Goal: Information Seeking & Learning: Learn about a topic

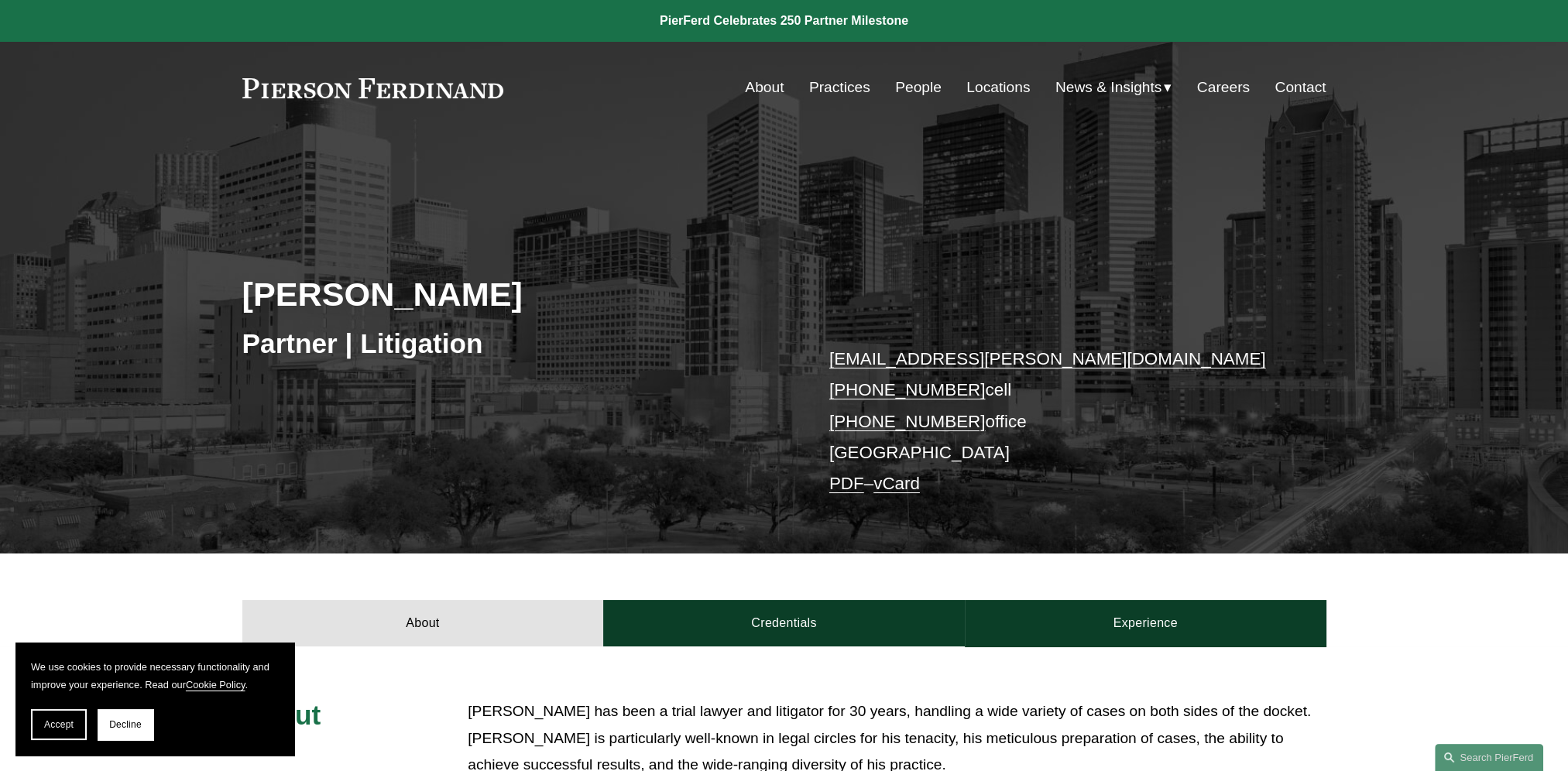
click at [914, 92] on link "People" at bounding box center [918, 87] width 47 height 29
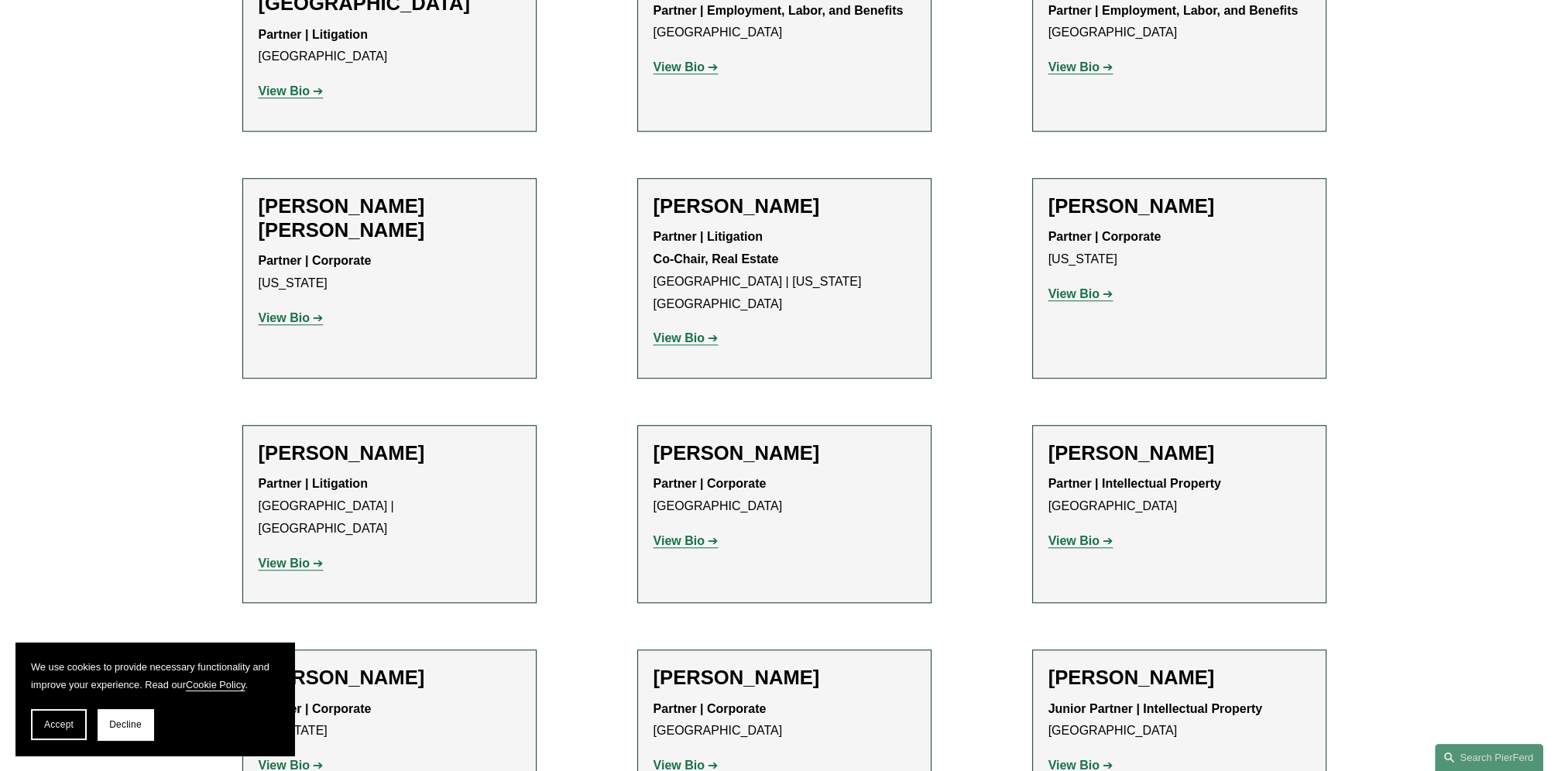
scroll to position [9291, 0]
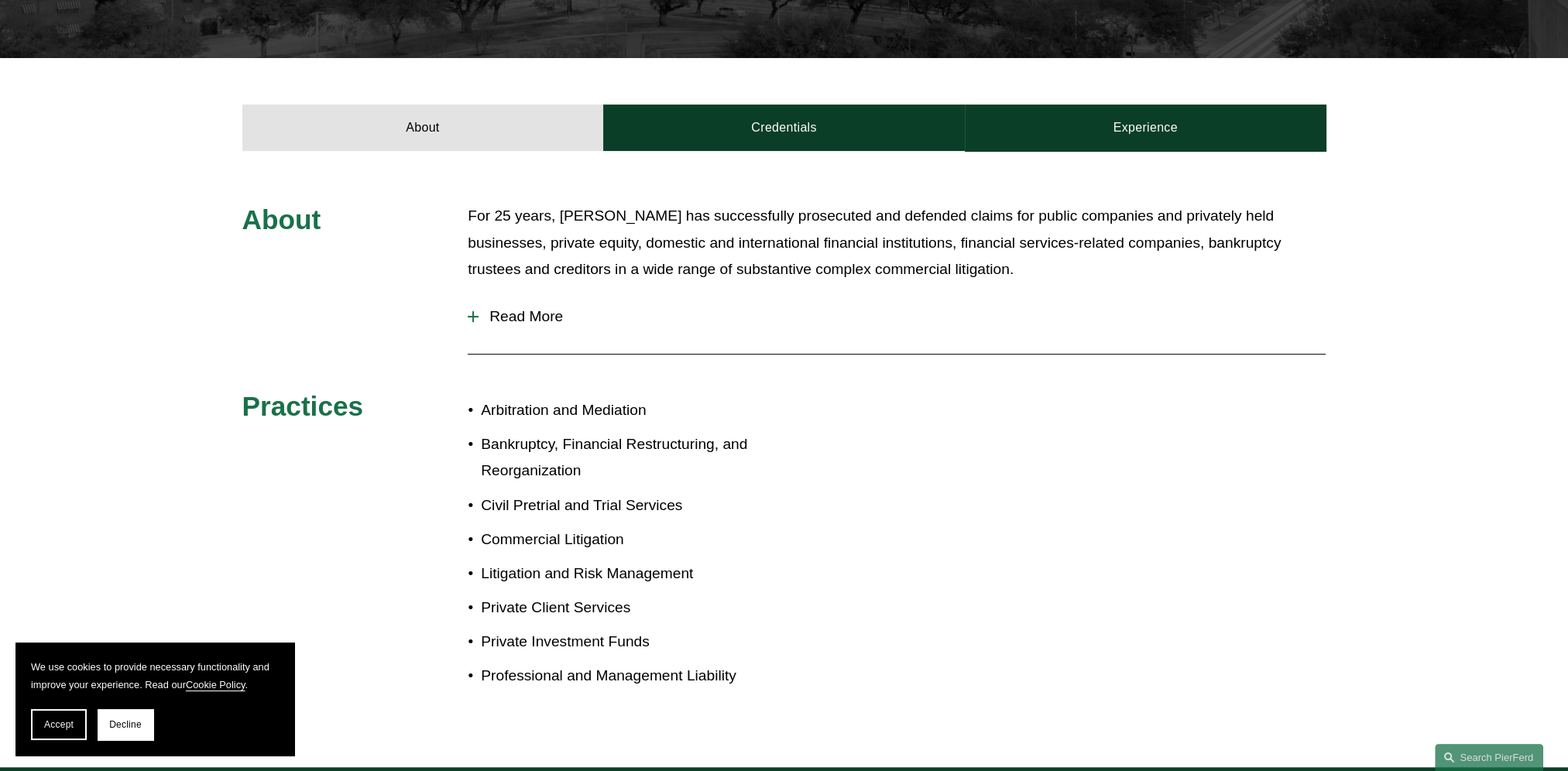
scroll to position [542, 0]
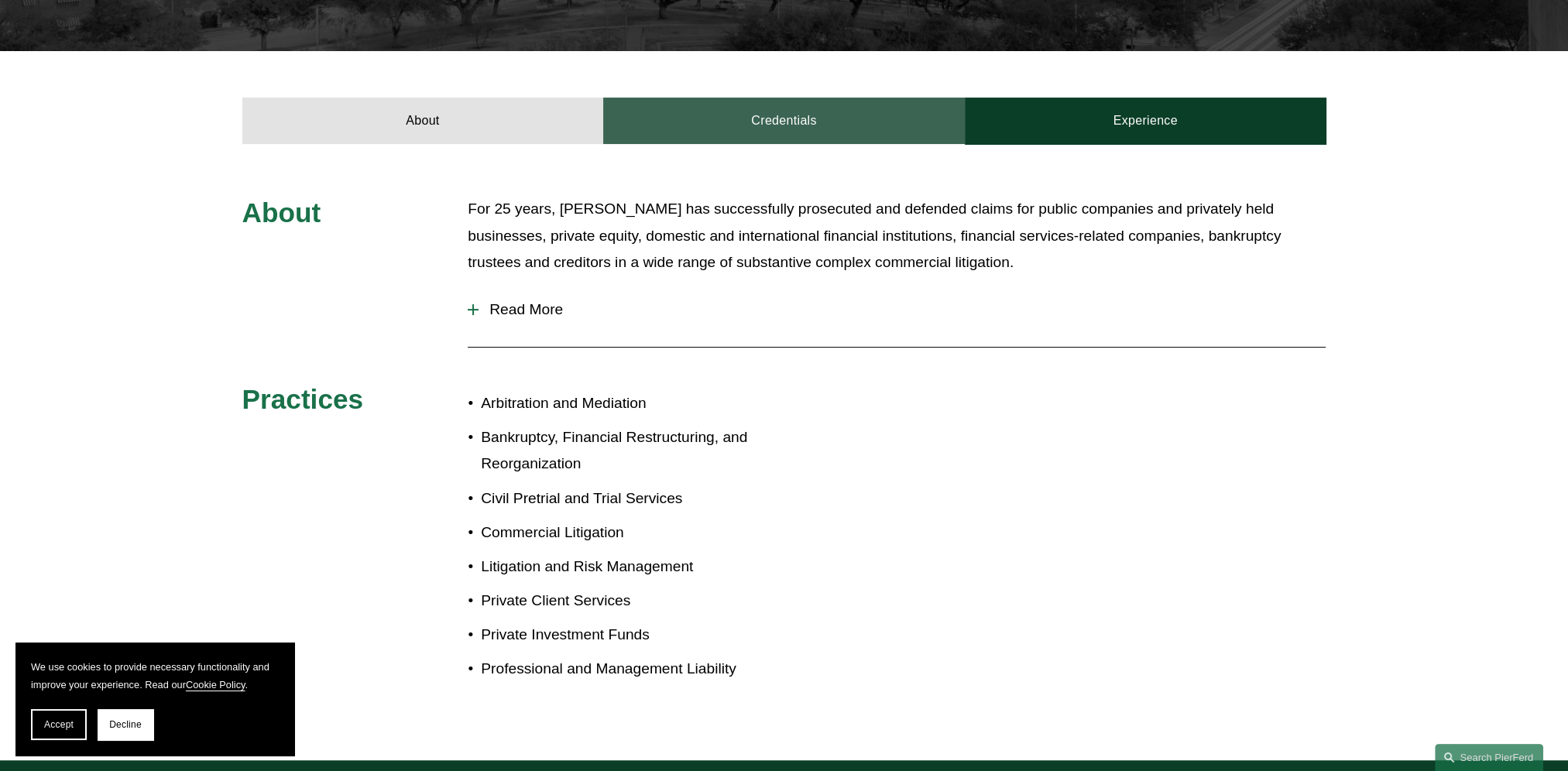
click at [744, 116] on link "Credentials" at bounding box center [784, 121] width 361 height 47
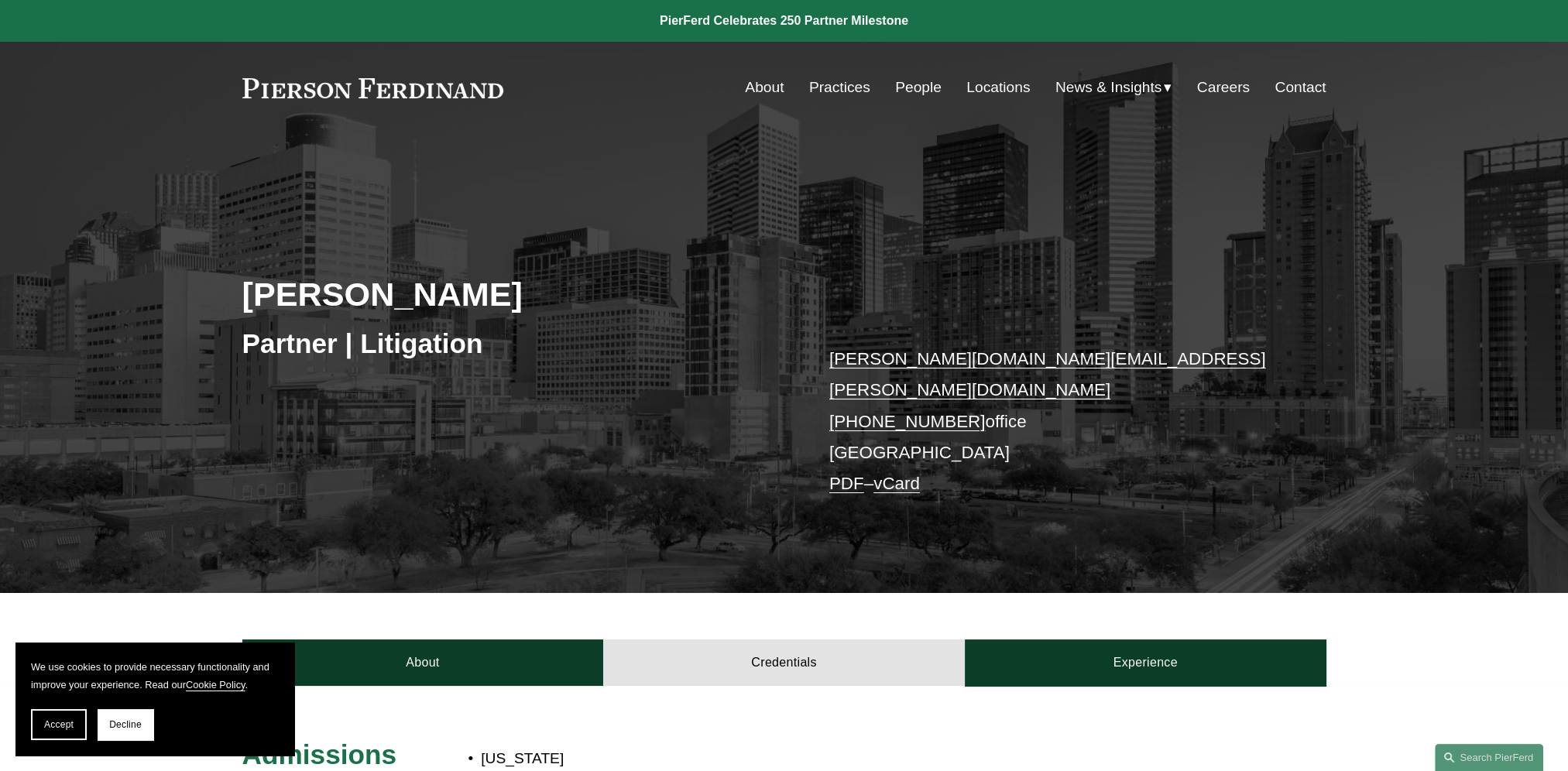
scroll to position [0, 0]
click at [908, 82] on link "People" at bounding box center [918, 87] width 47 height 29
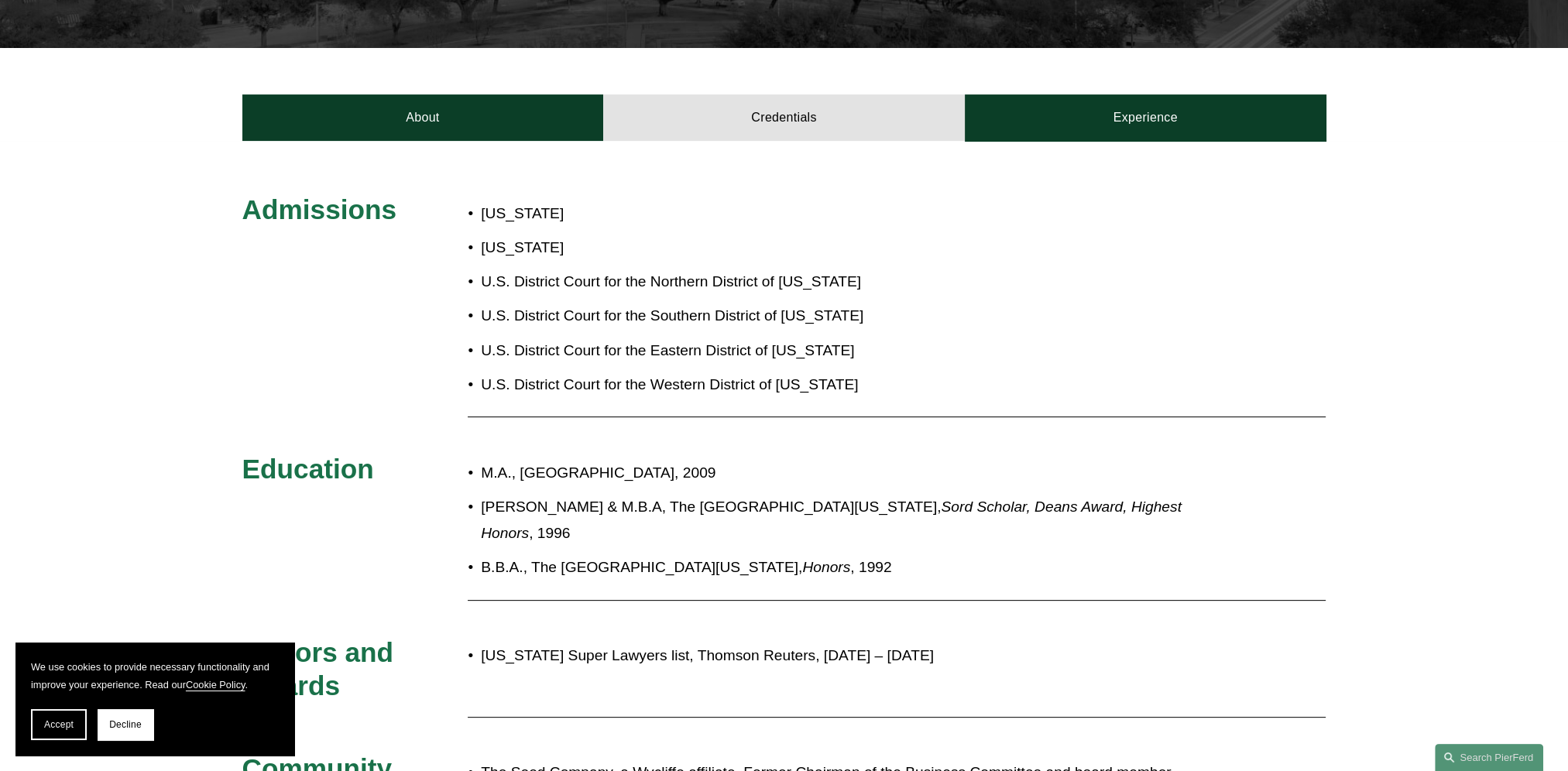
scroll to position [542, 0]
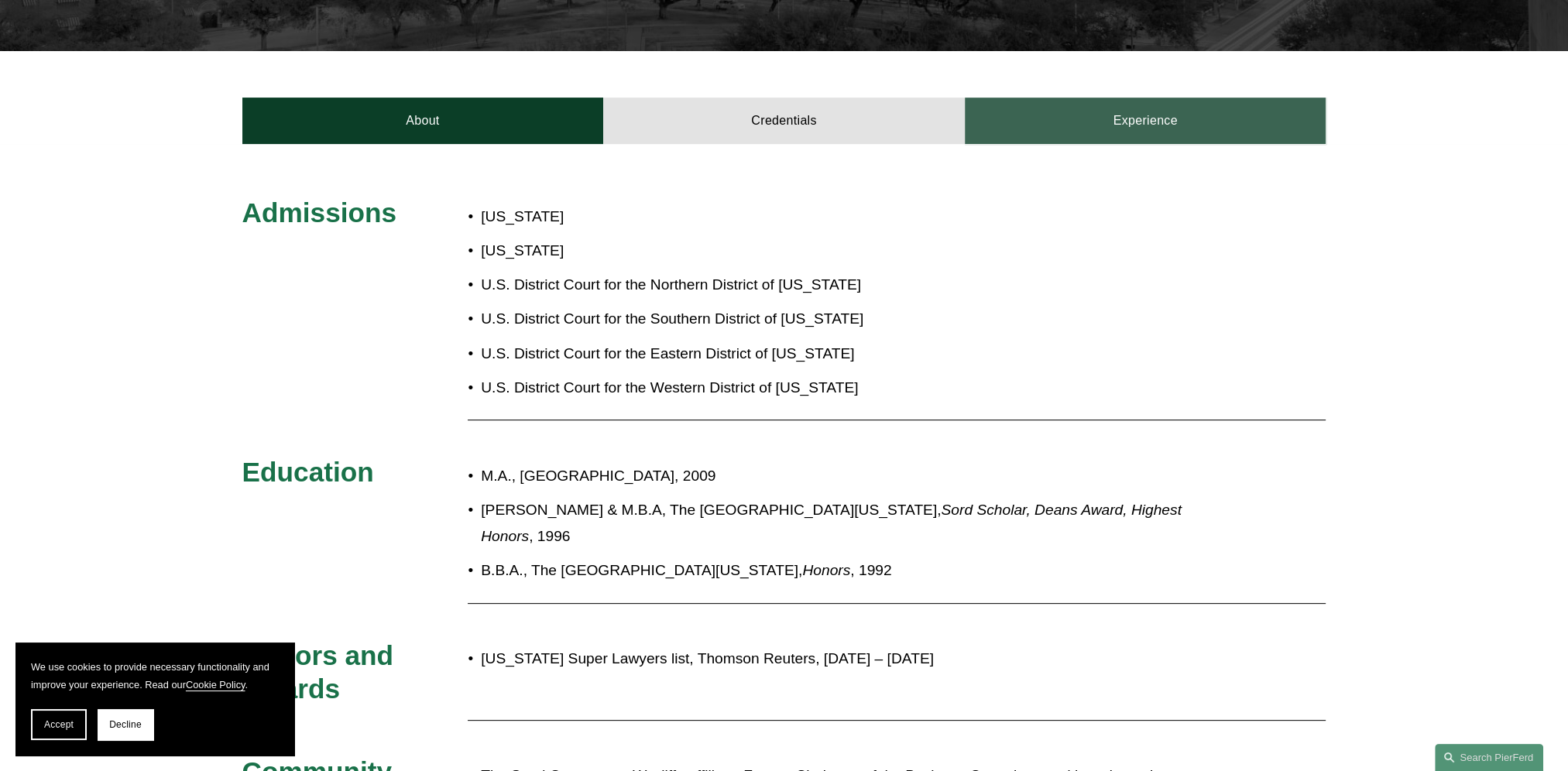
click at [1115, 106] on link "Experience" at bounding box center [1145, 121] width 361 height 47
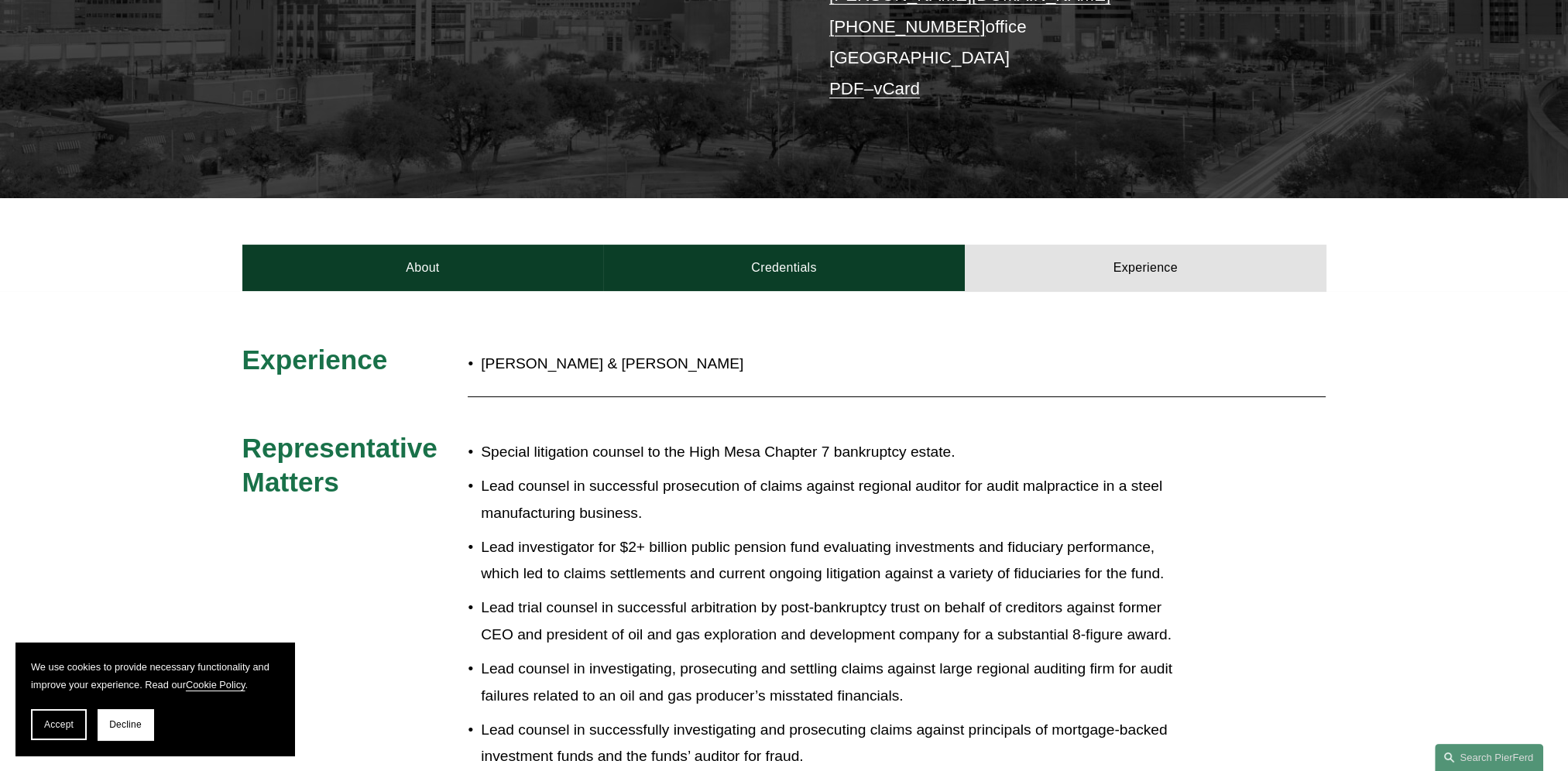
scroll to position [309, 0]
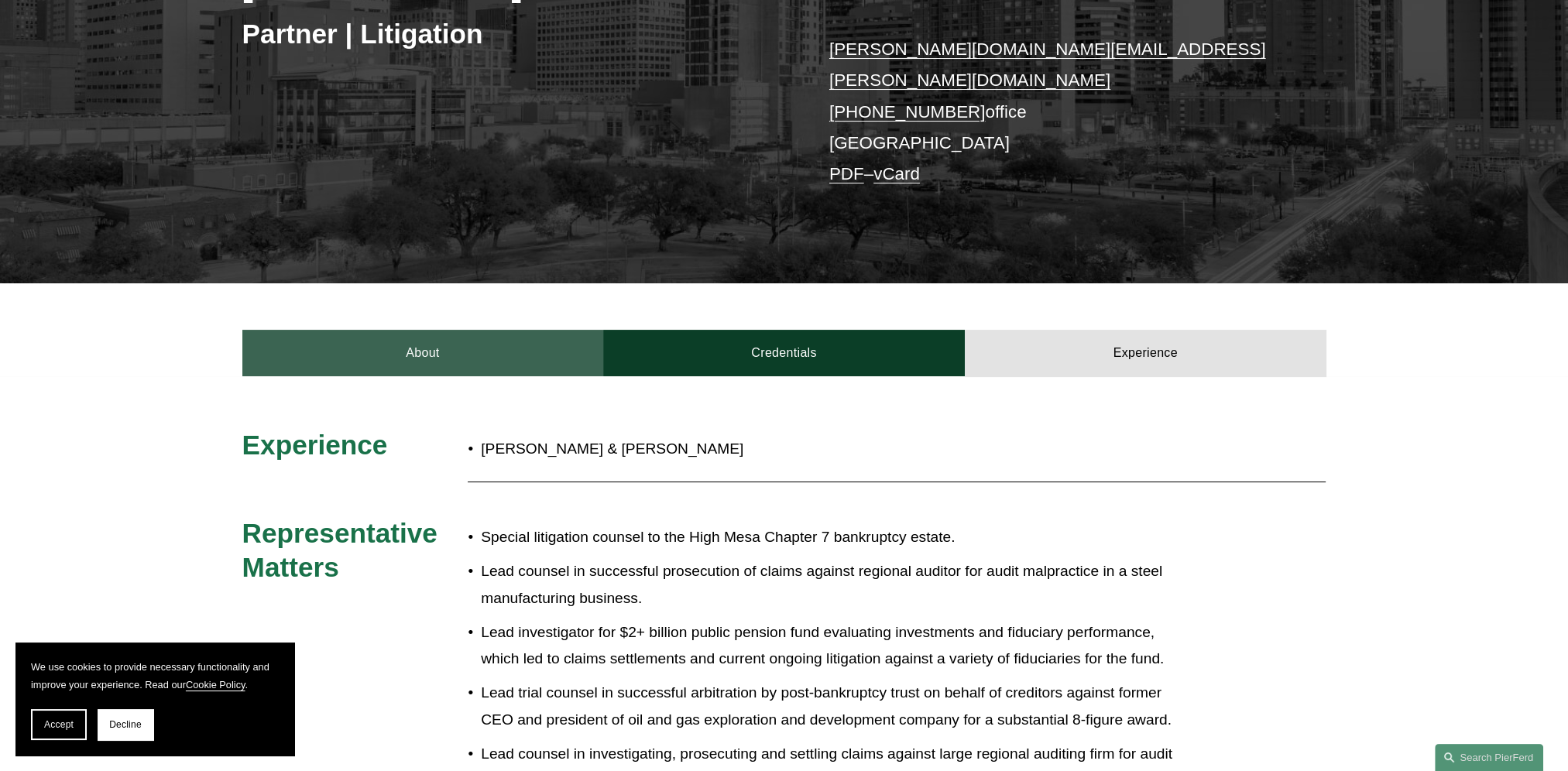
click at [348, 330] on link "About" at bounding box center [423, 353] width 361 height 47
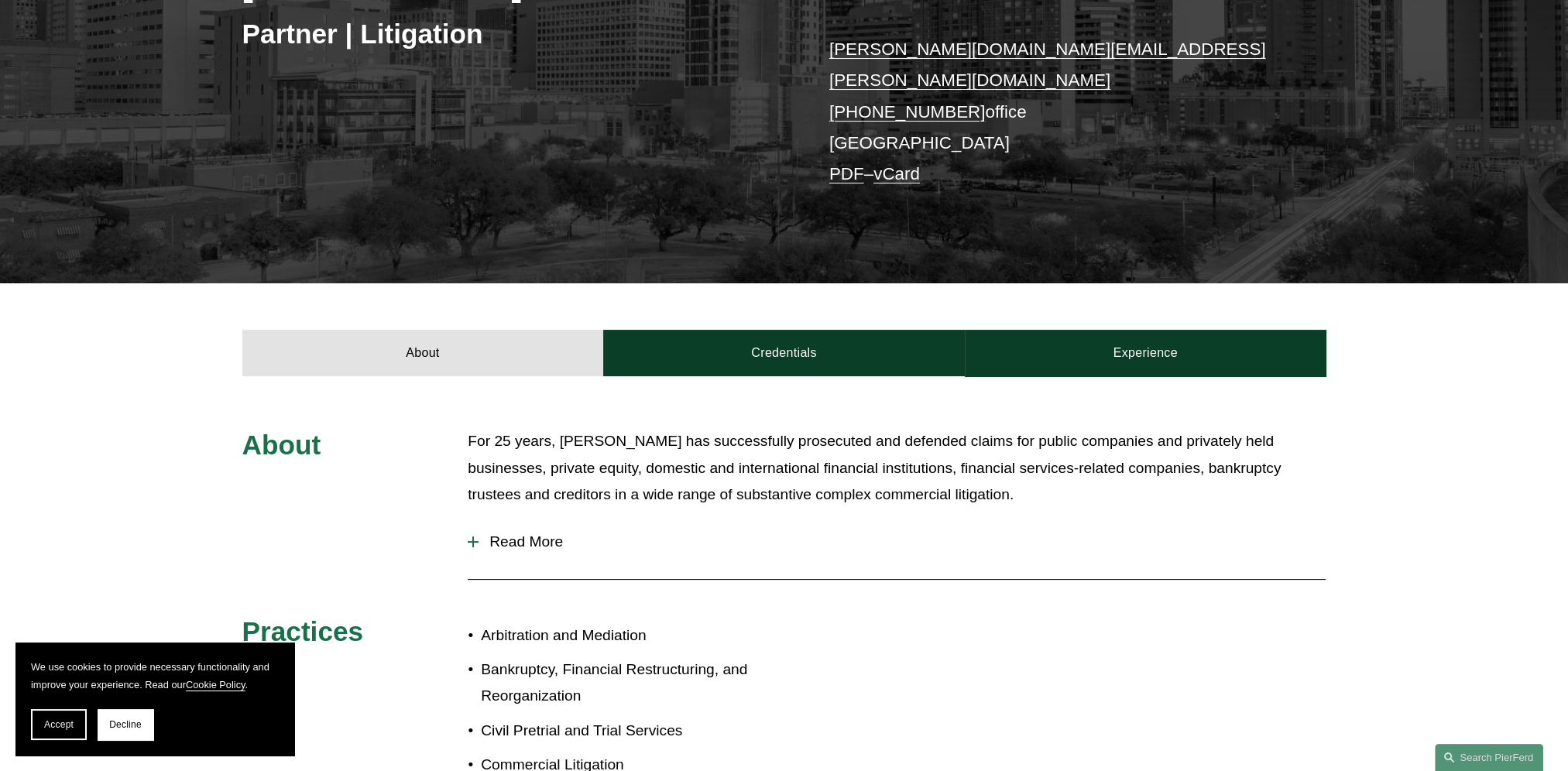
click at [472, 537] on div at bounding box center [473, 542] width 2 height 11
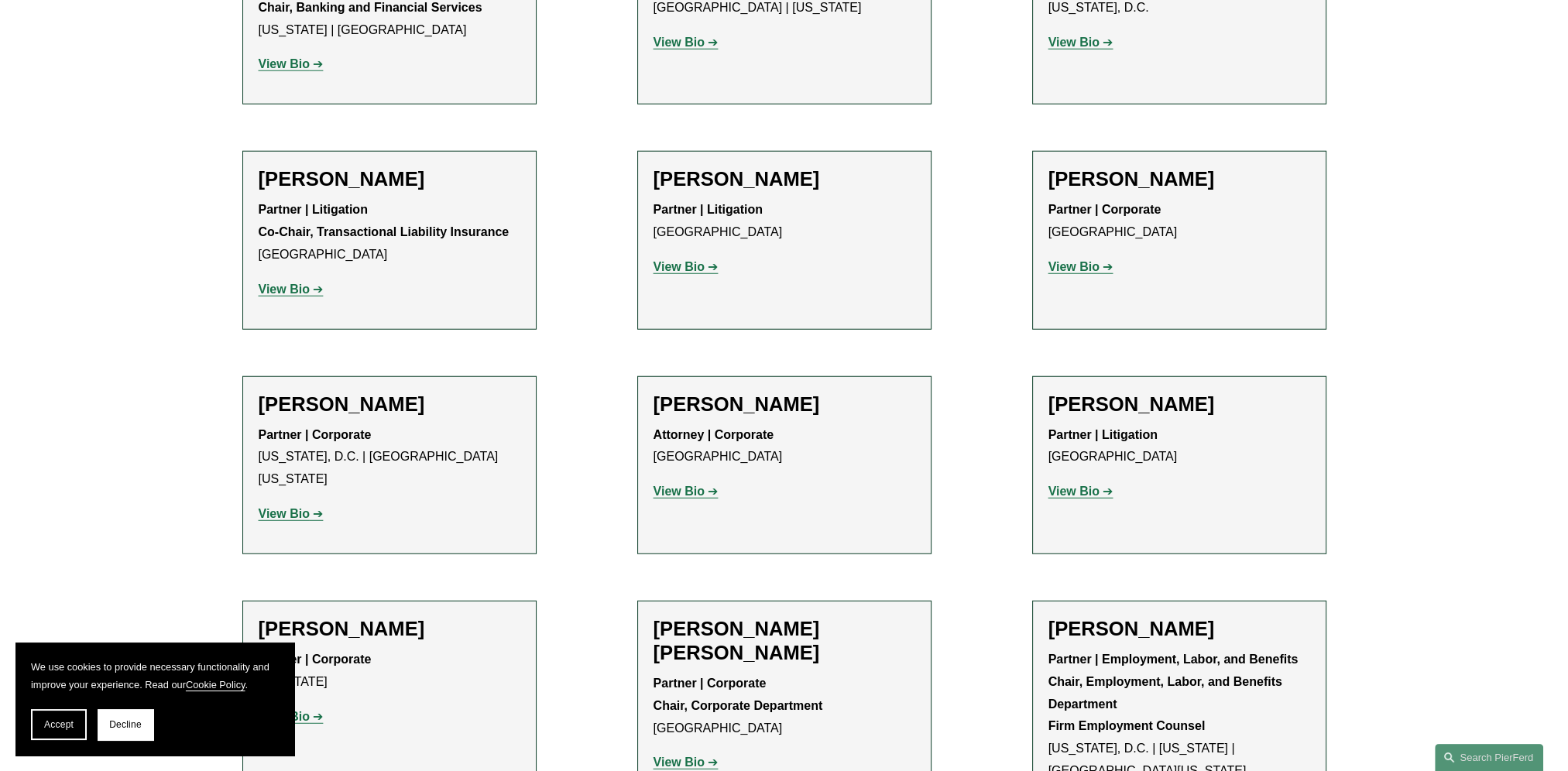
scroll to position [5497, 0]
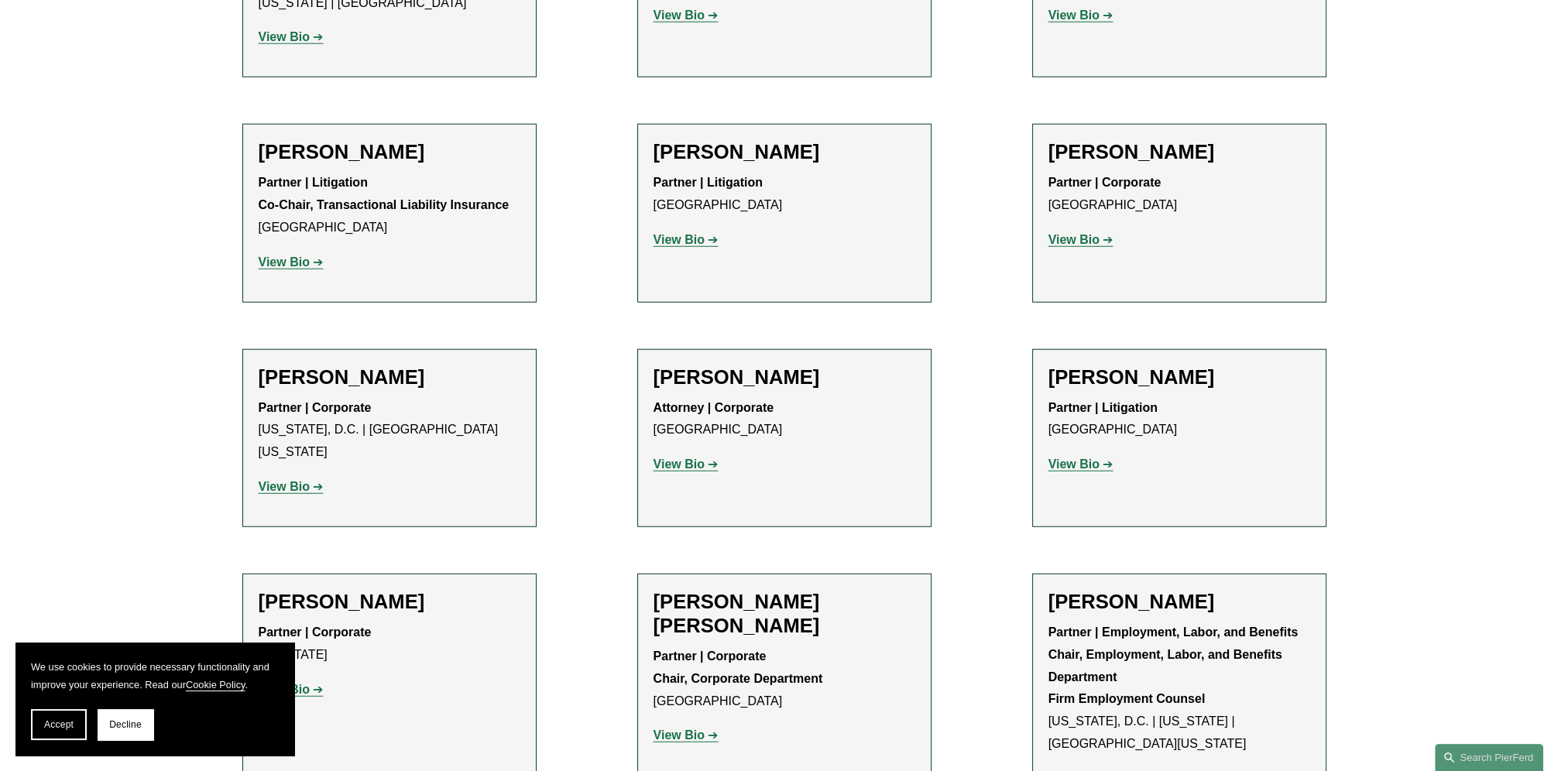
click at [1068, 458] on strong "View Bio" at bounding box center [1073, 464] width 51 height 13
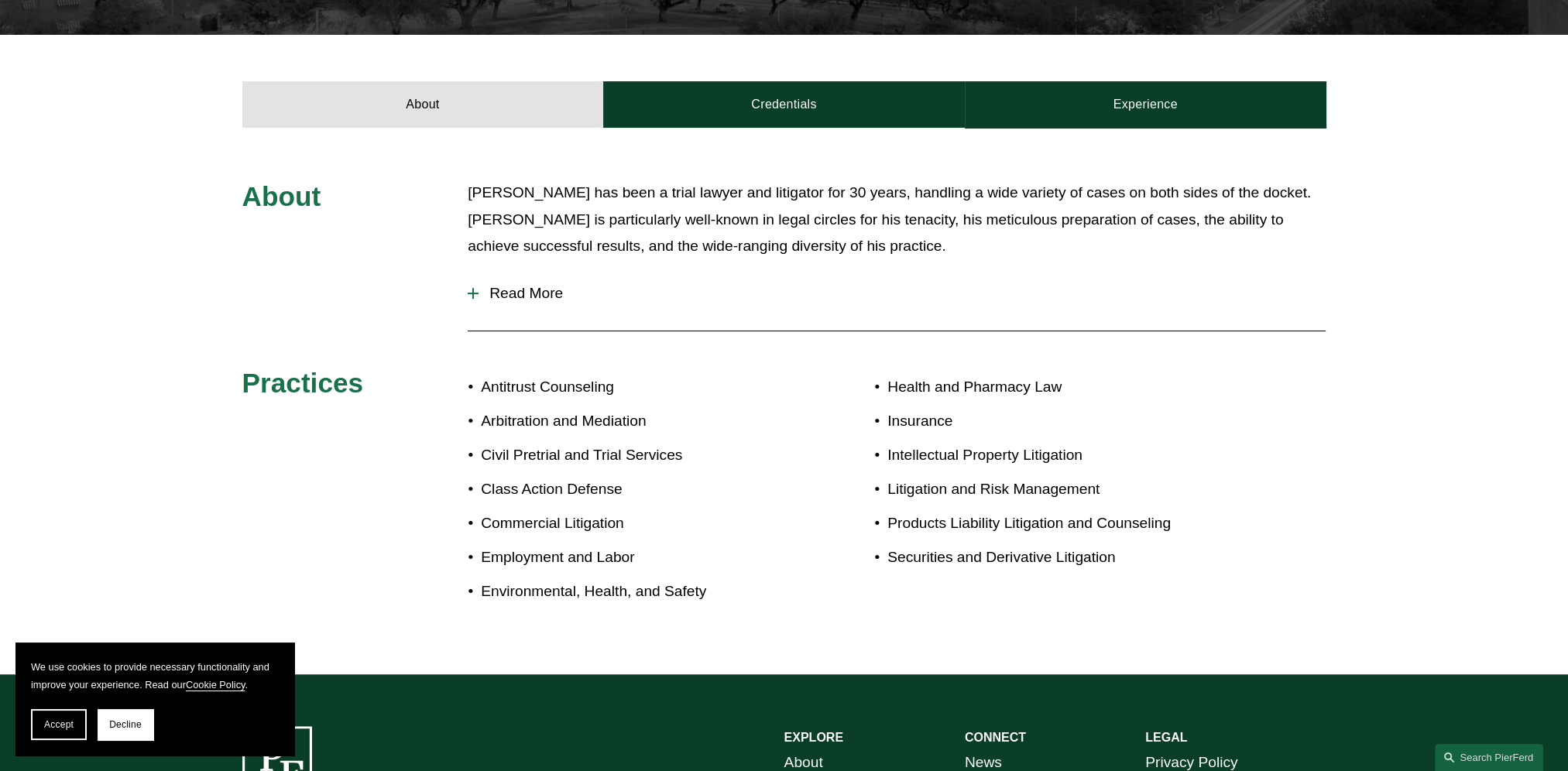
scroll to position [542, 0]
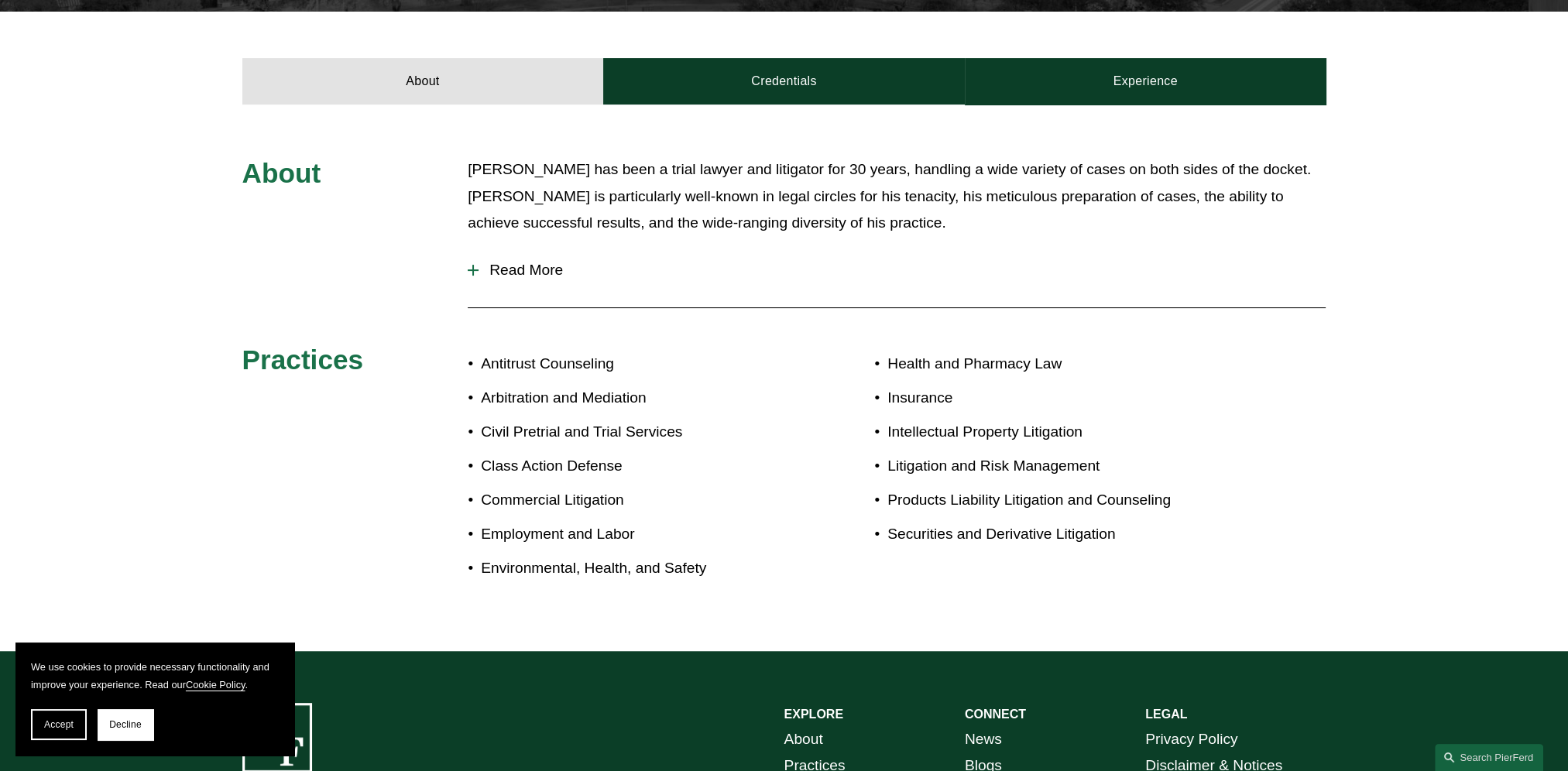
click at [469, 272] on div at bounding box center [473, 269] width 11 height 11
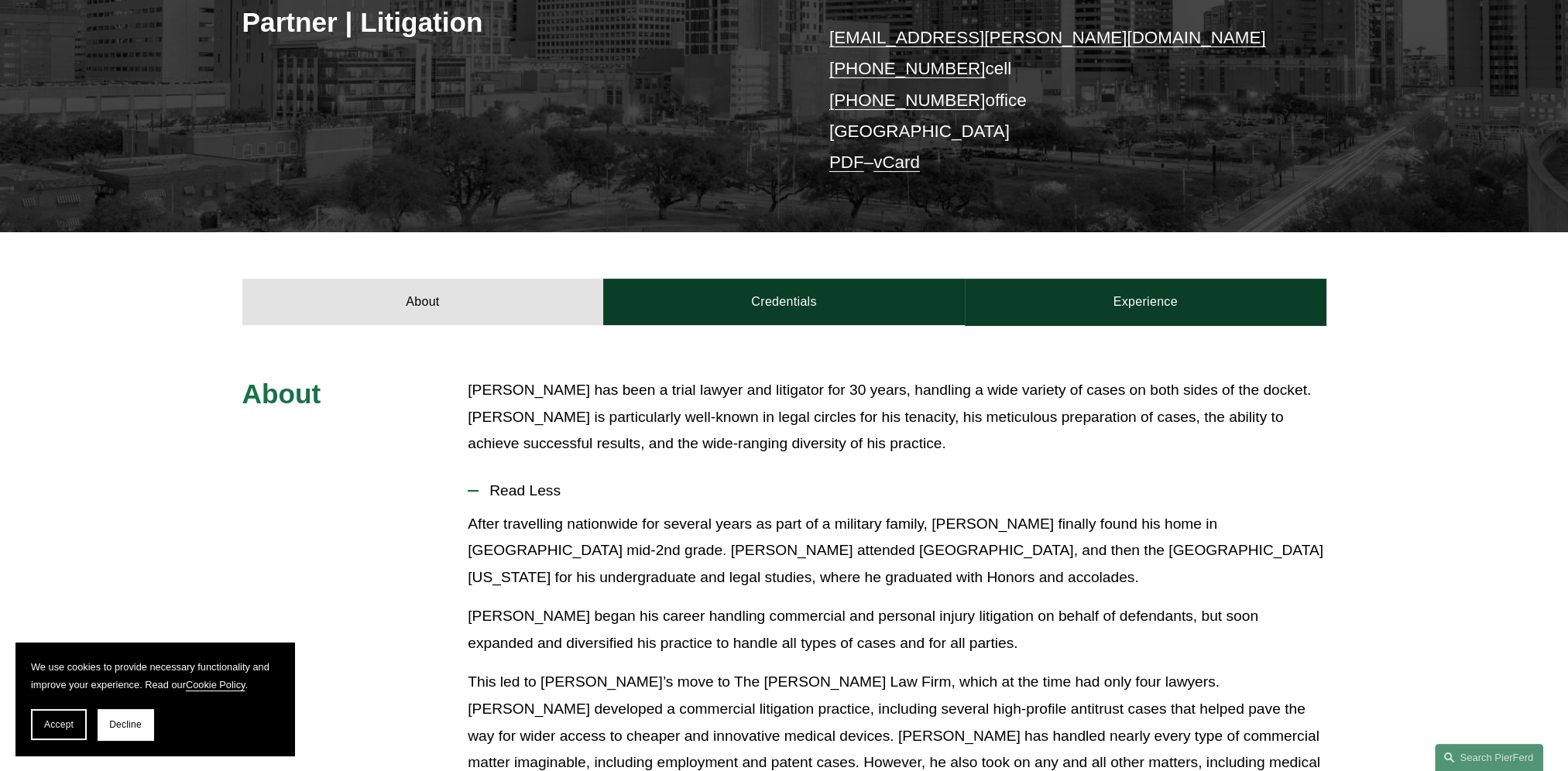
scroll to position [232, 0]
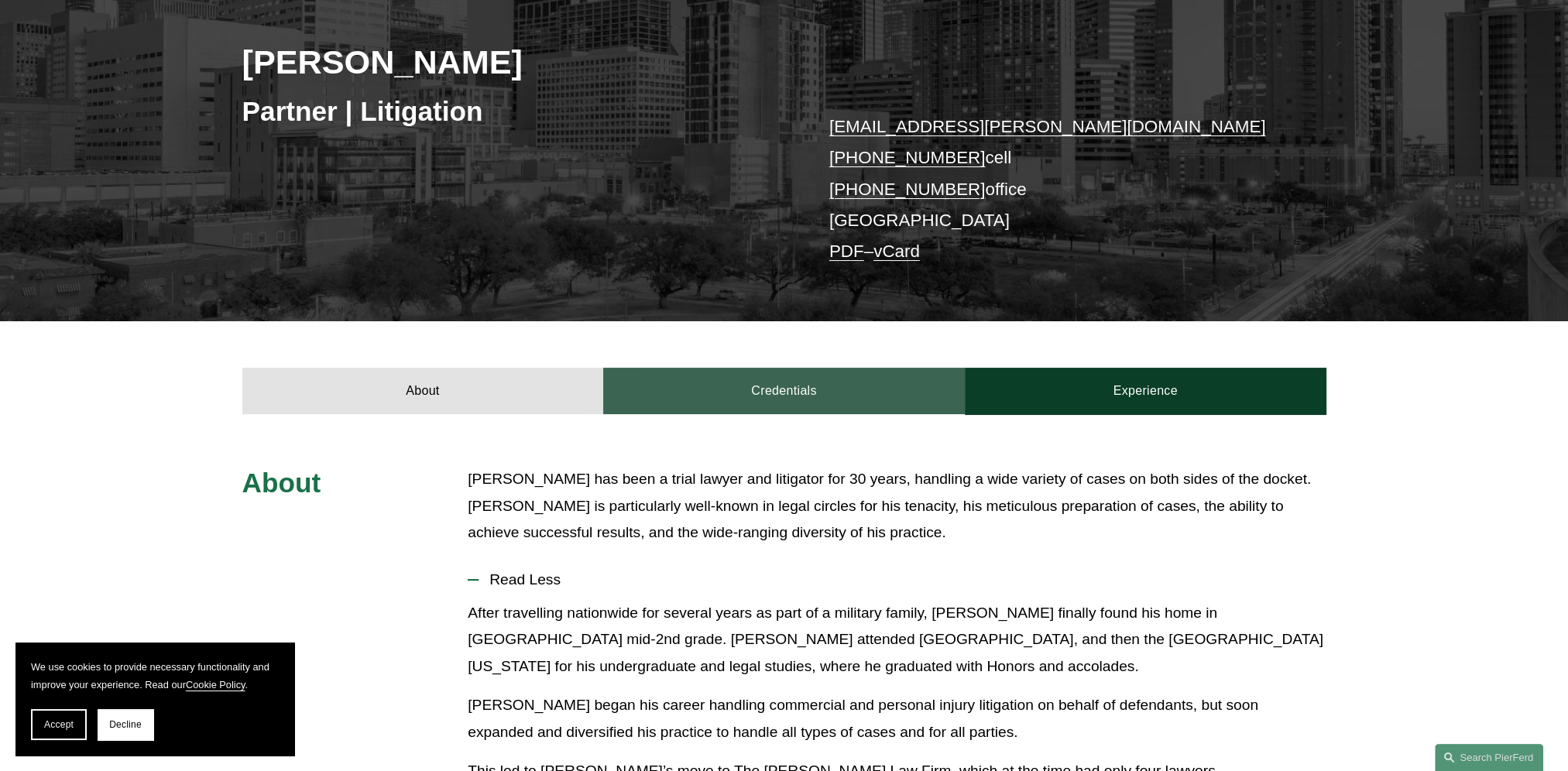
click at [801, 397] on link "Credentials" at bounding box center [784, 391] width 361 height 47
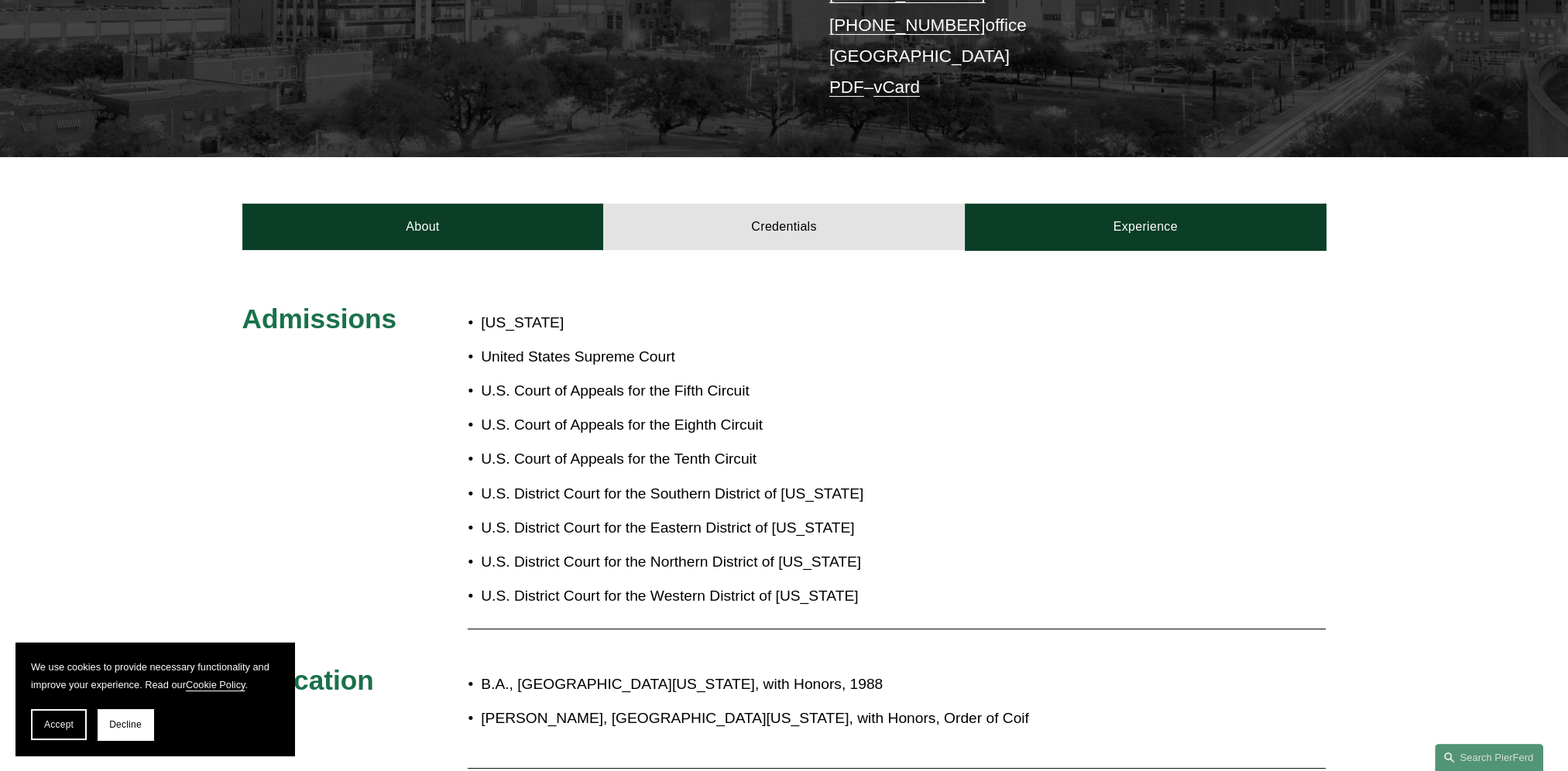
scroll to position [387, 0]
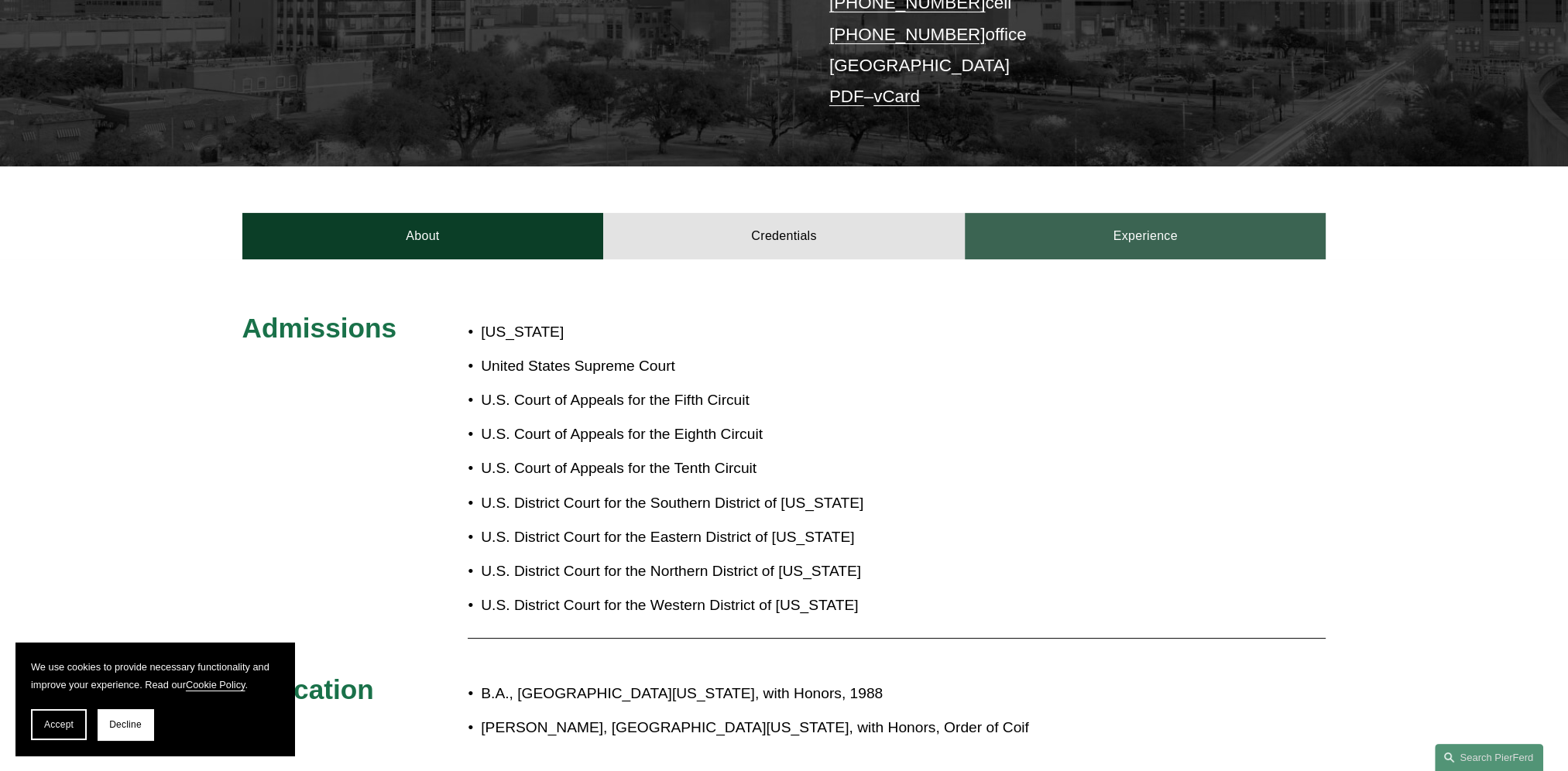
click at [1150, 222] on link "Experience" at bounding box center [1145, 235] width 361 height 47
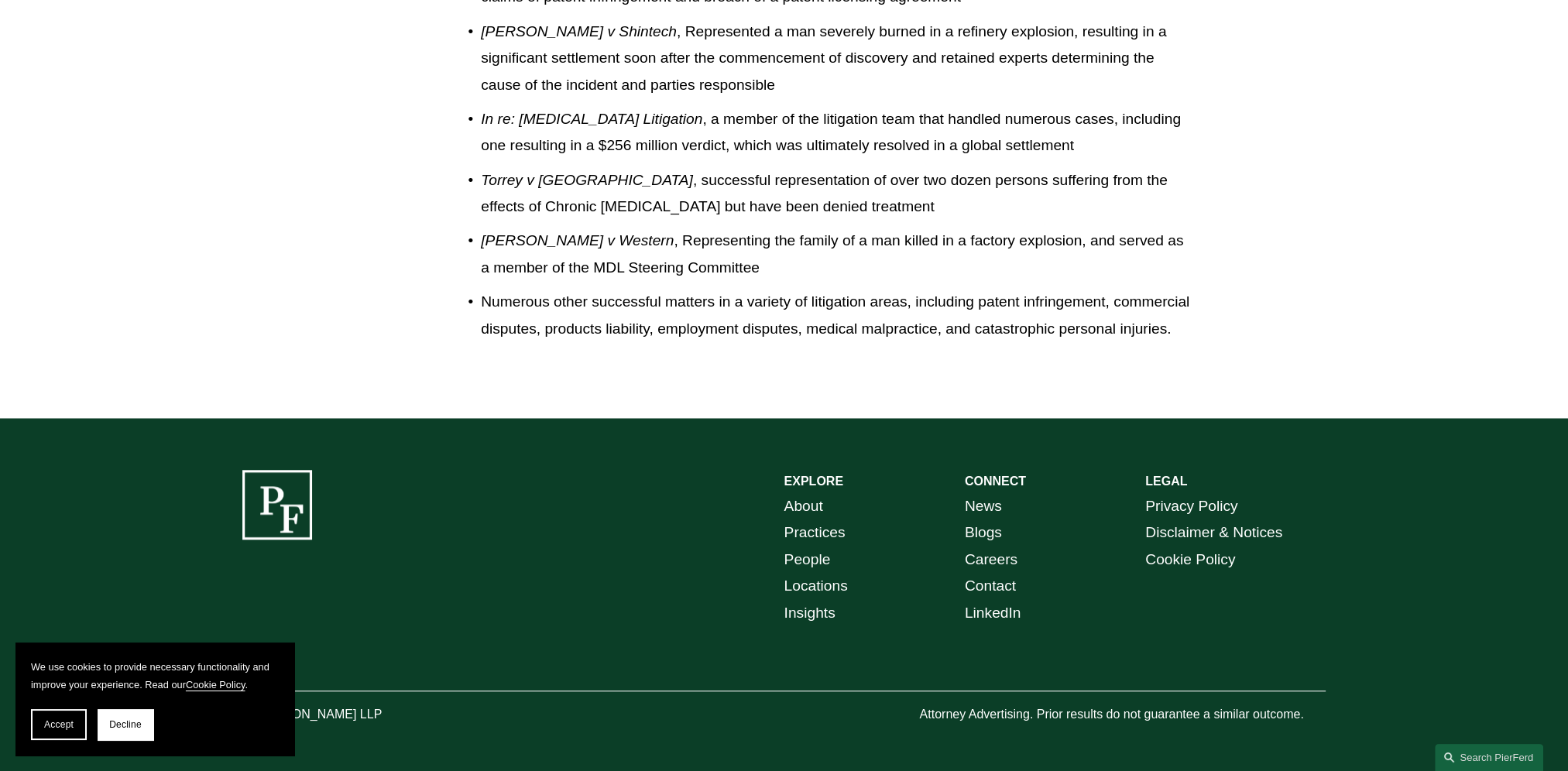
scroll to position [1780, 0]
